Goal: Check status

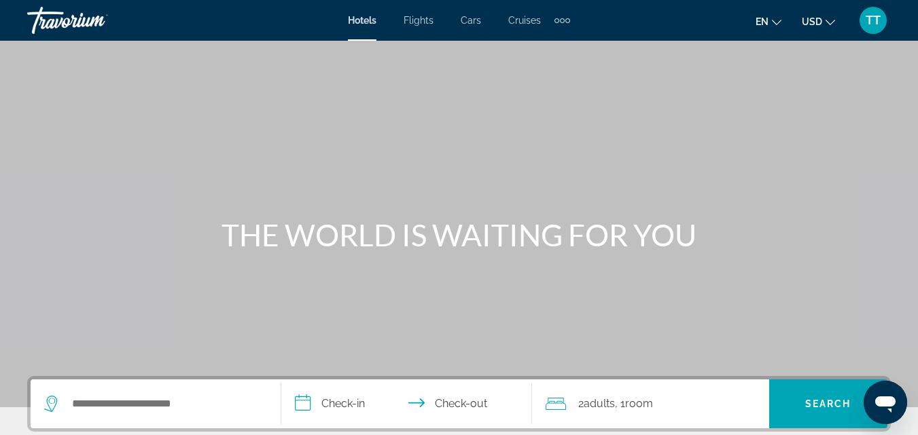
click at [876, 20] on span "TT" at bounding box center [873, 21] width 15 height 14
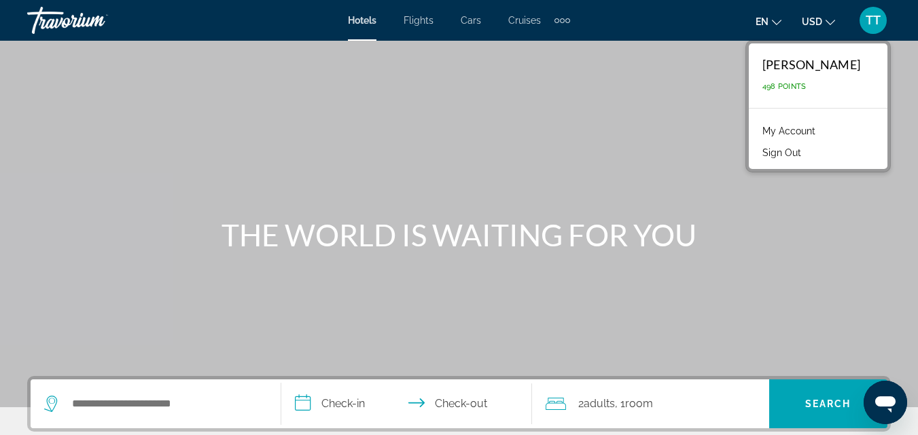
click at [815, 125] on link "My Account" at bounding box center [788, 131] width 67 height 18
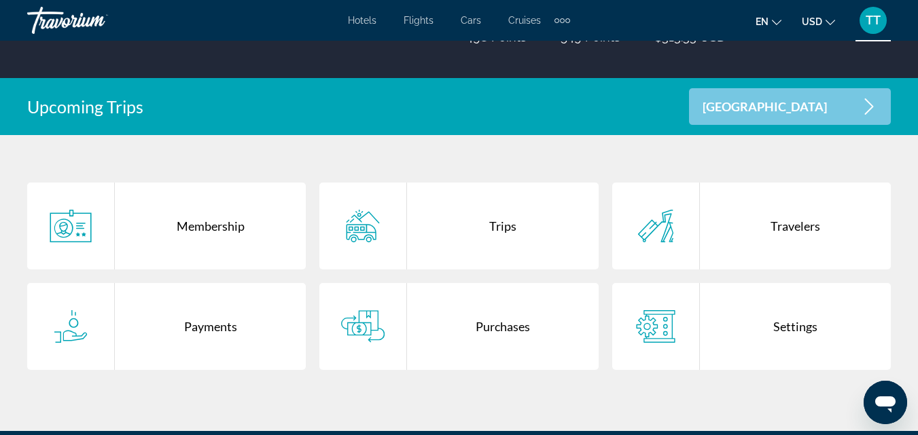
scroll to position [272, 0]
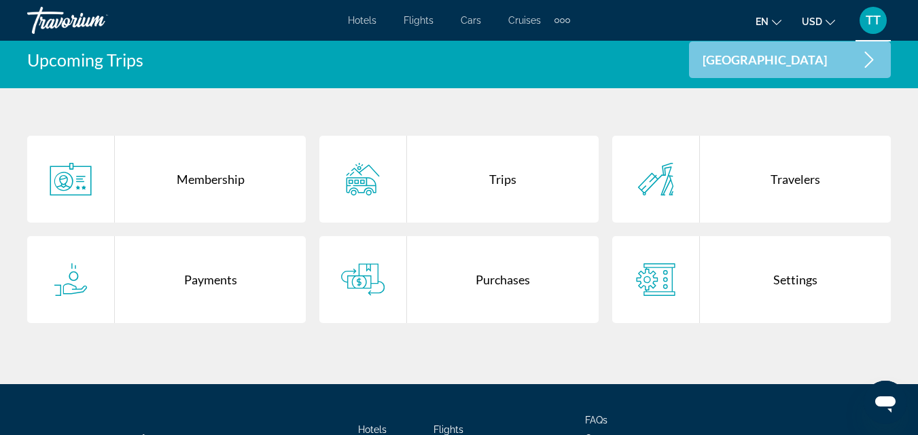
click at [471, 262] on div "Purchases" at bounding box center [502, 279] width 191 height 87
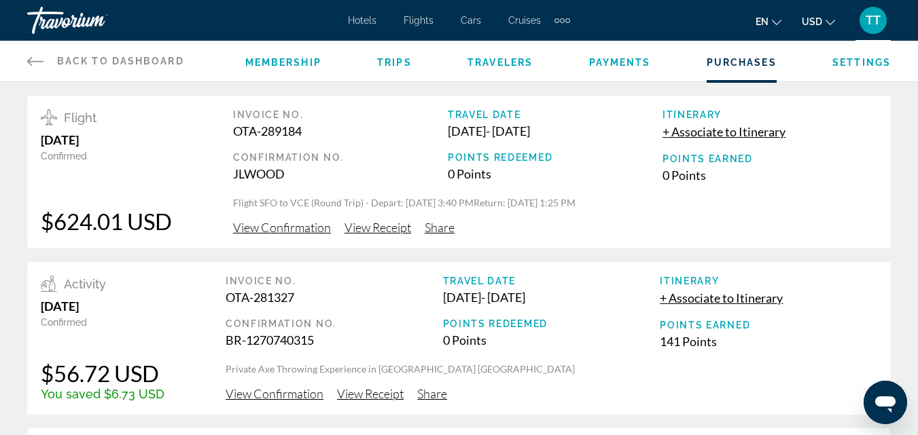
click at [300, 228] on span "View Confirmation" at bounding box center [282, 227] width 98 height 15
